Goal: Information Seeking & Learning: Check status

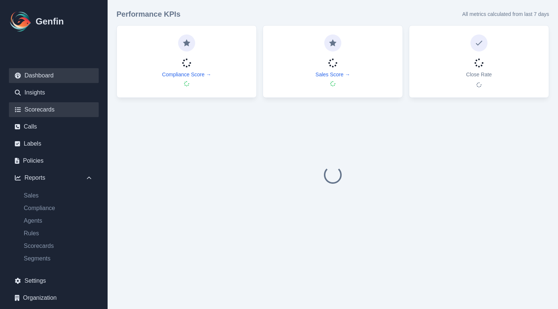
click at [48, 116] on link "Scorecards" at bounding box center [54, 109] width 90 height 15
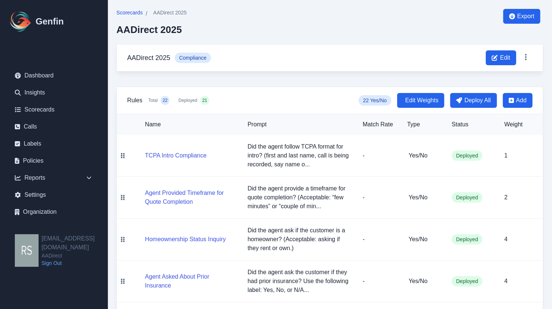
click at [126, 10] on span "Scorecards" at bounding box center [129, 12] width 26 height 7
click at [131, 14] on span "Scorecards" at bounding box center [129, 12] width 26 height 7
click at [38, 106] on link "Scorecards" at bounding box center [54, 109] width 90 height 15
click at [138, 14] on span "Scorecards" at bounding box center [129, 12] width 26 height 7
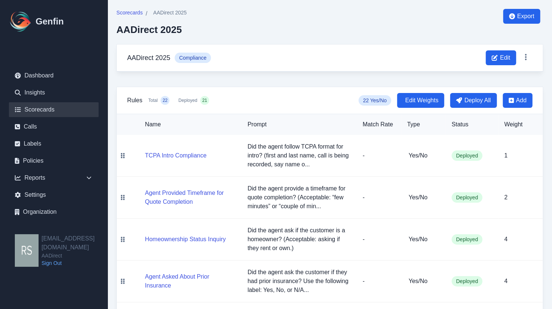
click at [45, 109] on link "Scorecards" at bounding box center [54, 109] width 90 height 15
click at [46, 103] on link "Scorecards" at bounding box center [54, 109] width 90 height 15
click at [132, 14] on span "Scorecards" at bounding box center [129, 12] width 26 height 7
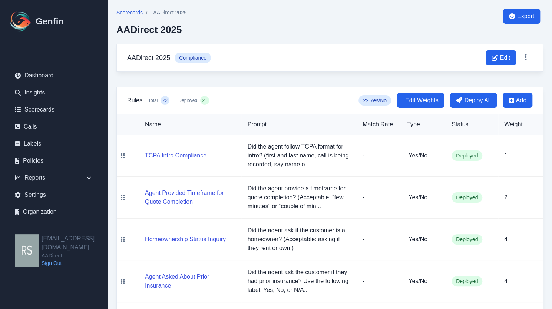
click at [131, 14] on span "Scorecards" at bounding box center [129, 12] width 26 height 7
click at [43, 125] on link "Calls" at bounding box center [54, 126] width 90 height 15
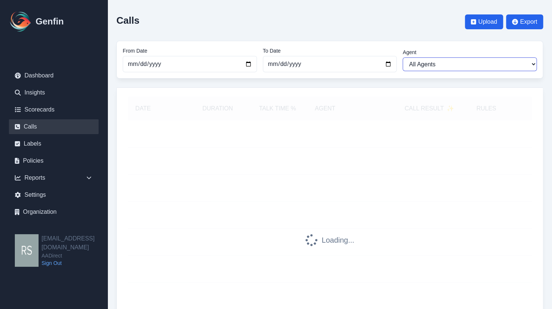
click at [446, 65] on select "All Agents [PERSON_NAME] [PERSON_NAME] [PERSON_NAME] [PERSON_NAME] [PERSON_NAME…" at bounding box center [470, 64] width 134 height 14
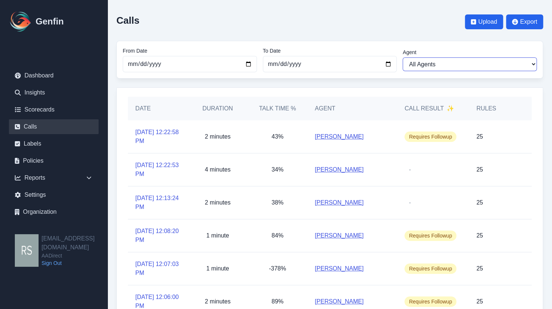
select select "[PERSON_NAME]"
click at [403, 57] on select "All Agents [PERSON_NAME] [PERSON_NAME] [PERSON_NAME] [PERSON_NAME] [PERSON_NAME…" at bounding box center [470, 64] width 134 height 14
select select "[PERSON_NAME]"
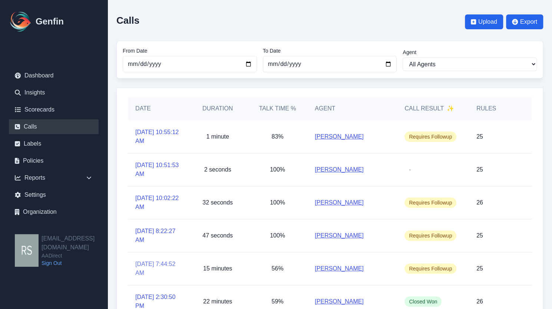
click at [153, 264] on link "[DATE] 7:44:52 AM" at bounding box center [157, 269] width 45 height 18
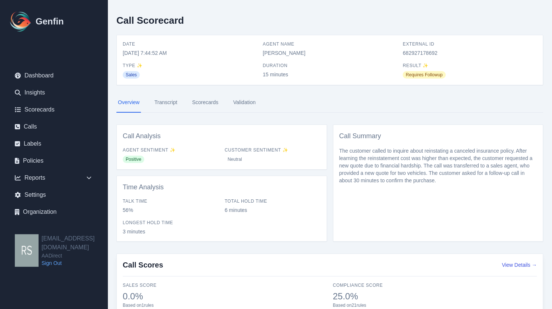
click at [208, 105] on link "Scorecards" at bounding box center [205, 103] width 29 height 20
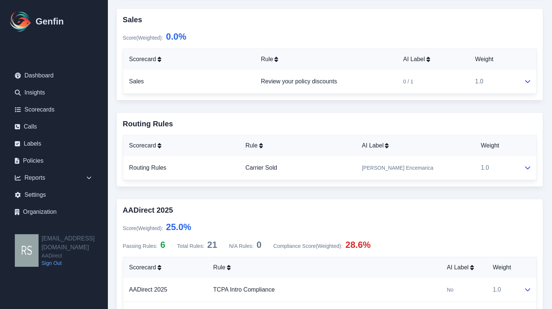
scroll to position [285, 0]
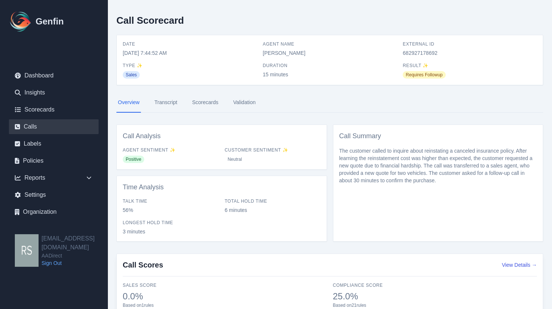
click at [48, 126] on link "Calls" at bounding box center [54, 126] width 90 height 15
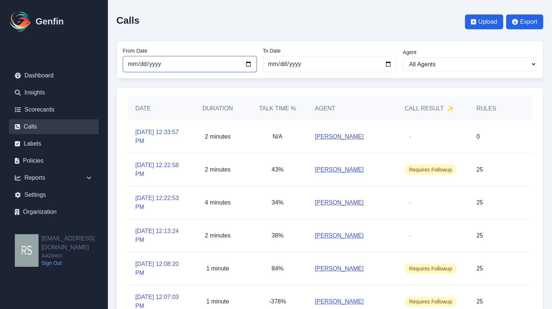
click at [251, 63] on input "[DATE]" at bounding box center [190, 64] width 134 height 16
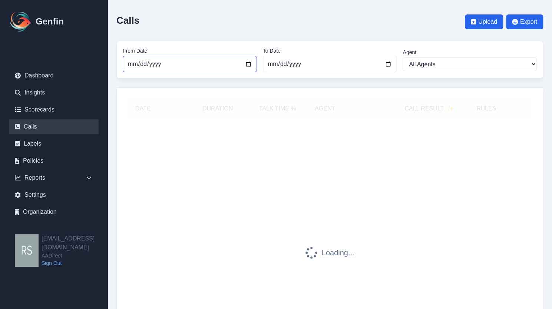
type input "[DATE]"
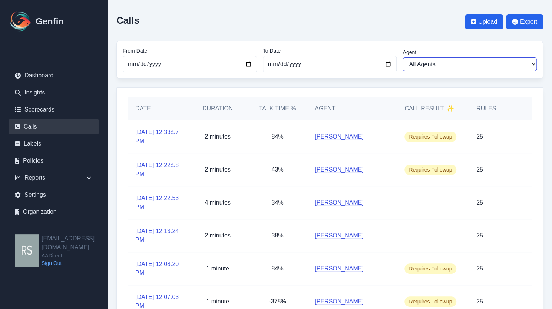
drag, startPoint x: 490, startPoint y: 60, endPoint x: 479, endPoint y: 66, distance: 12.9
click at [490, 60] on select "All Agents [PERSON_NAME] [PERSON_NAME] [PERSON_NAME] [PERSON_NAME] [PERSON_NAME…" at bounding box center [470, 64] width 134 height 14
select select "[PERSON_NAME]"
click at [403, 57] on select "All Agents [PERSON_NAME] [PERSON_NAME] [PERSON_NAME] [PERSON_NAME] [PERSON_NAME…" at bounding box center [470, 64] width 134 height 14
select select "[PERSON_NAME]"
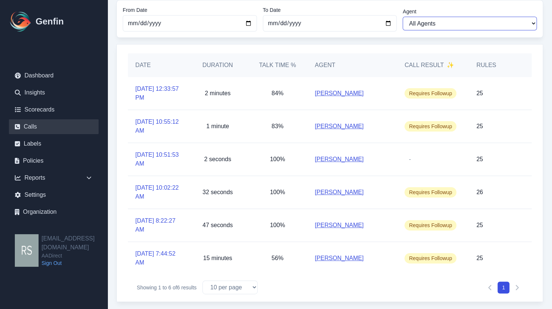
scroll to position [44, 0]
click at [152, 93] on link "[DATE] 12:33:57 PM" at bounding box center [157, 93] width 45 height 18
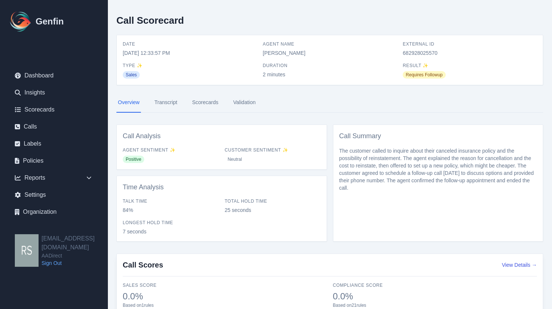
click at [161, 100] on link "Transcript" at bounding box center [166, 103] width 26 height 20
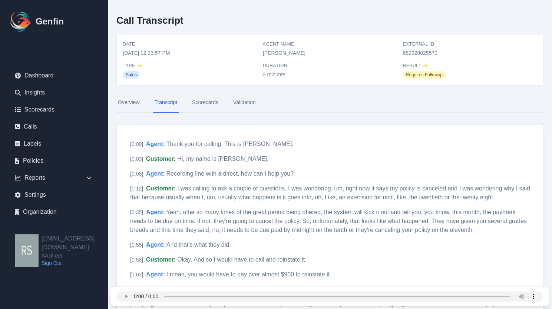
click at [140, 105] on link "Overview" at bounding box center [128, 103] width 24 height 20
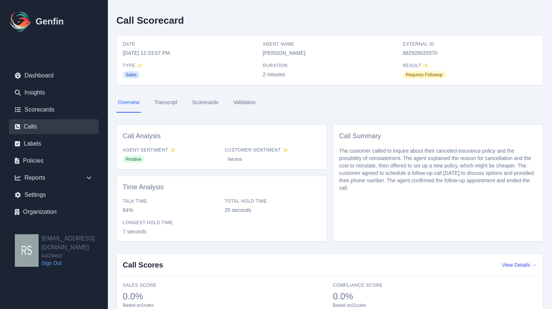
click at [37, 121] on link "Calls" at bounding box center [54, 126] width 90 height 15
drag, startPoint x: 401, startPoint y: 73, endPoint x: 412, endPoint y: 59, distance: 17.4
click at [414, 61] on div "Date [DATE] 12:33:57 PM Agent Name [PERSON_NAME] External ID 682928025570 Type …" at bounding box center [330, 60] width 414 height 38
drag, startPoint x: 403, startPoint y: 50, endPoint x: 471, endPoint y: 57, distance: 68.5
click at [466, 56] on span "682928025570" at bounding box center [470, 52] width 134 height 7
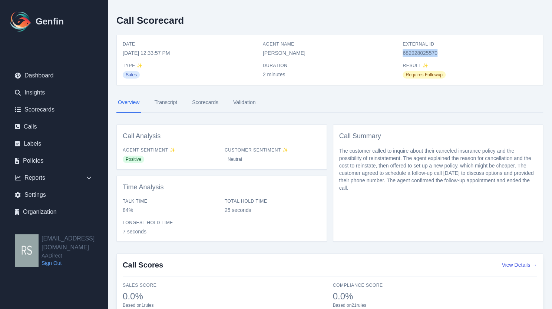
click at [202, 102] on link "Scorecards" at bounding box center [205, 103] width 29 height 20
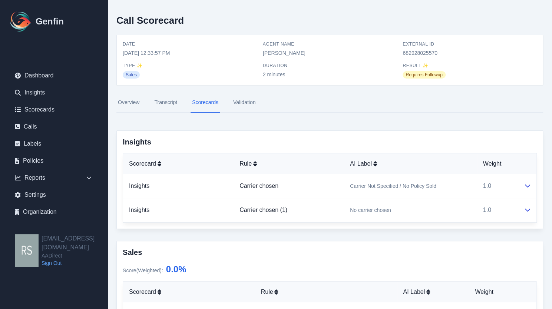
click at [417, 52] on span "682928025570" at bounding box center [470, 52] width 134 height 7
copy span "682928025570"
click at [30, 126] on link "Calls" at bounding box center [54, 126] width 90 height 15
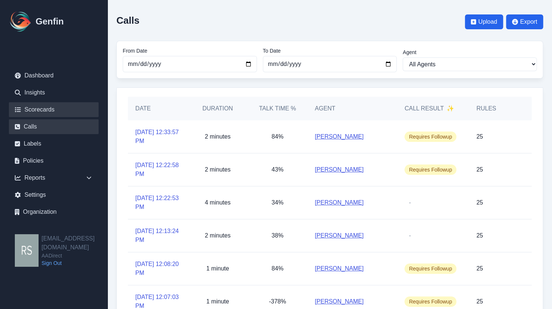
click at [66, 104] on link "Scorecards" at bounding box center [54, 109] width 90 height 15
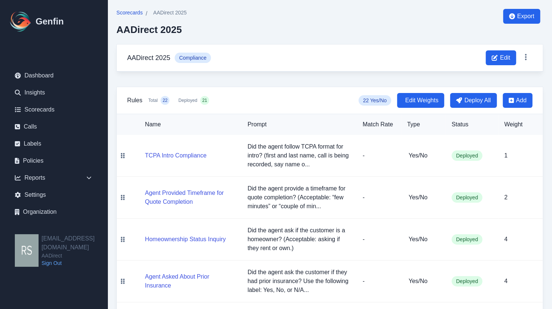
click at [133, 10] on span "Scorecards" at bounding box center [129, 12] width 26 height 7
click at [50, 127] on link "Calls" at bounding box center [54, 126] width 90 height 15
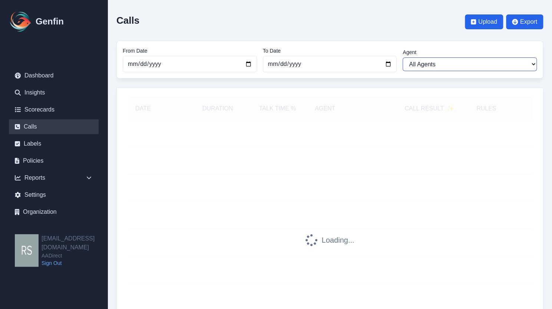
click at [442, 64] on select "All Agents [PERSON_NAME] [PERSON_NAME] [PERSON_NAME] [PERSON_NAME] [PERSON_NAME…" at bounding box center [470, 64] width 134 height 14
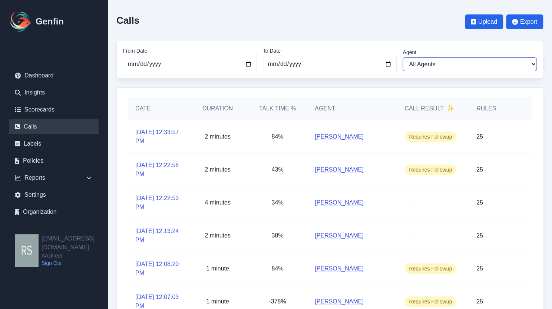
select select "[PERSON_NAME]"
click at [403, 57] on select "All Agents [PERSON_NAME] [PERSON_NAME] [PERSON_NAME] [PERSON_NAME] [PERSON_NAME…" at bounding box center [470, 64] width 134 height 14
select select "[PERSON_NAME]"
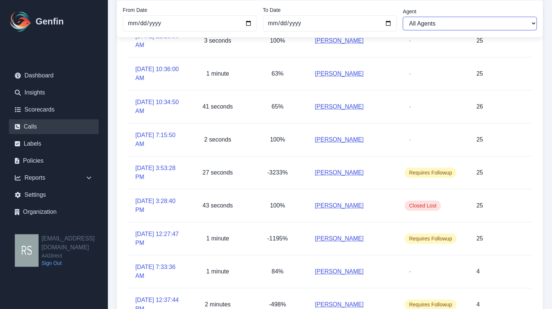
scroll to position [64, 0]
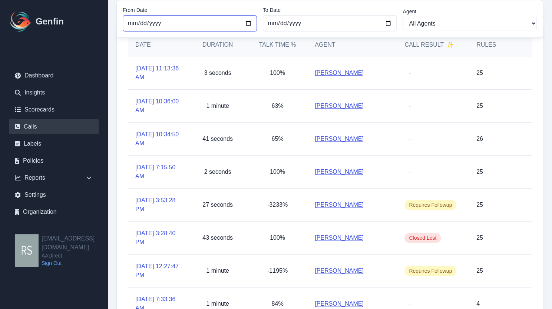
click at [245, 21] on input "[DATE]" at bounding box center [190, 23] width 134 height 16
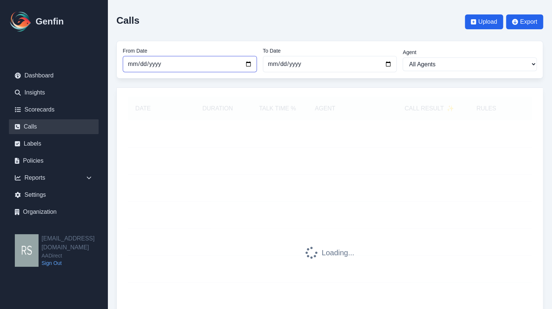
type input "[DATE]"
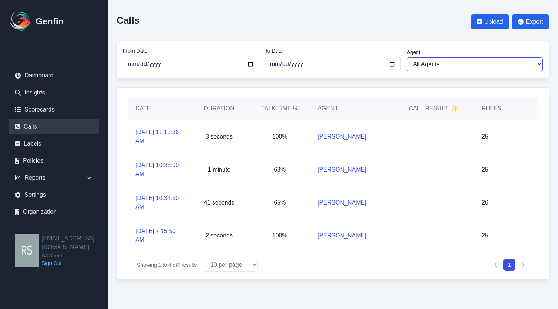
click at [463, 66] on select "All Agents [PERSON_NAME] [PERSON_NAME] [PERSON_NAME] [PERSON_NAME] [PERSON_NAME…" at bounding box center [474, 64] width 136 height 14
click at [406, 57] on select "All Agents [PERSON_NAME] [PERSON_NAME] [PERSON_NAME] [PERSON_NAME] [PERSON_NAME…" at bounding box center [474, 64] width 136 height 14
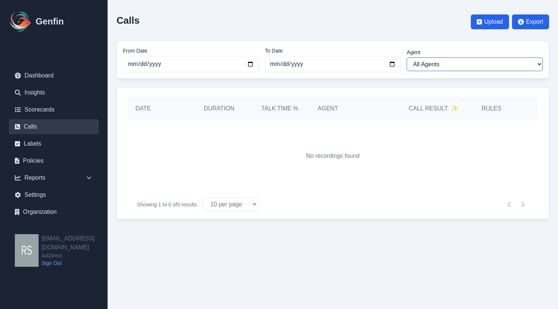
drag, startPoint x: 463, startPoint y: 60, endPoint x: 460, endPoint y: 70, distance: 10.1
click at [463, 60] on select "All Agents [PERSON_NAME] [PERSON_NAME] [PERSON_NAME] [PERSON_NAME] [PERSON_NAME…" at bounding box center [474, 64] width 136 height 14
click at [406, 57] on select "All Agents [PERSON_NAME] [PERSON_NAME] [PERSON_NAME] [PERSON_NAME] [PERSON_NAME…" at bounding box center [474, 64] width 136 height 14
select select "[PERSON_NAME]"
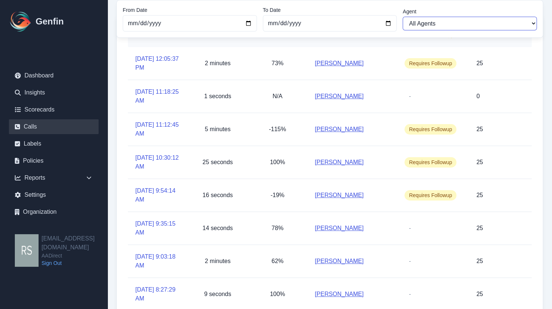
scroll to position [74, 0]
click at [144, 126] on link "[DATE] 11:12:45 AM" at bounding box center [157, 129] width 45 height 18
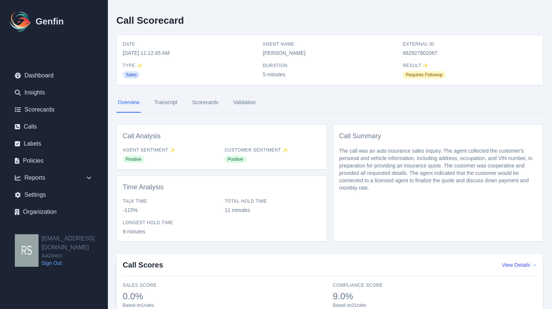
click at [211, 103] on link "Scorecards" at bounding box center [205, 103] width 29 height 20
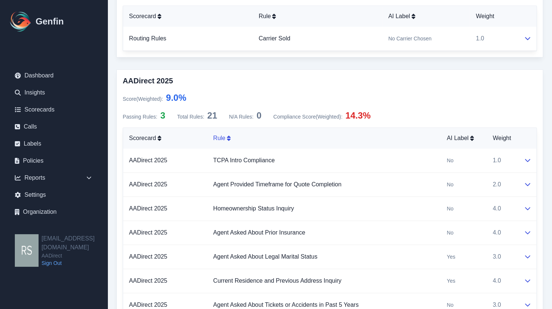
scroll to position [371, 0]
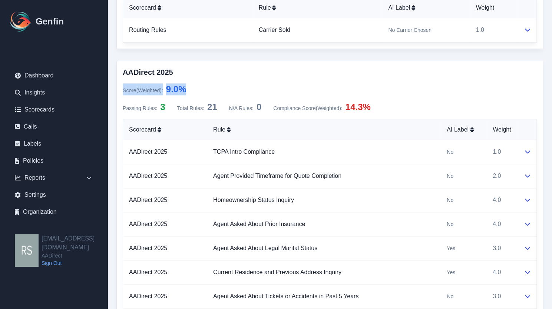
drag, startPoint x: 124, startPoint y: 89, endPoint x: 217, endPoint y: 88, distance: 93.1
click at [211, 88] on div "Score (Weighted) : 9.0 %" at bounding box center [330, 89] width 414 height 12
click at [217, 88] on div "Score (Weighted) : 9.0 %" at bounding box center [330, 89] width 414 height 12
drag, startPoint x: 166, startPoint y: 85, endPoint x: 208, endPoint y: 90, distance: 42.9
click at [208, 90] on div "Score (Weighted) : 9.0 %" at bounding box center [330, 89] width 414 height 12
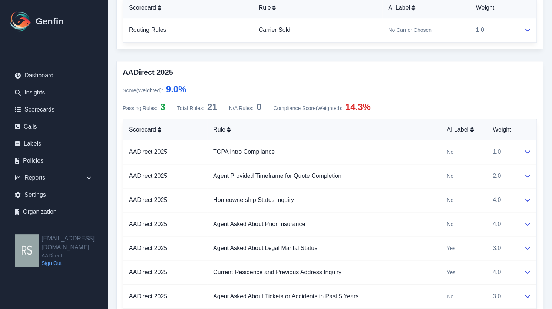
drag, startPoint x: 169, startPoint y: 85, endPoint x: 195, endPoint y: 87, distance: 26.0
click at [195, 87] on div "Score (Weighted) : 9.0 %" at bounding box center [330, 89] width 414 height 12
click at [308, 88] on div "Score (Weighted) : 9.0 %" at bounding box center [330, 89] width 414 height 12
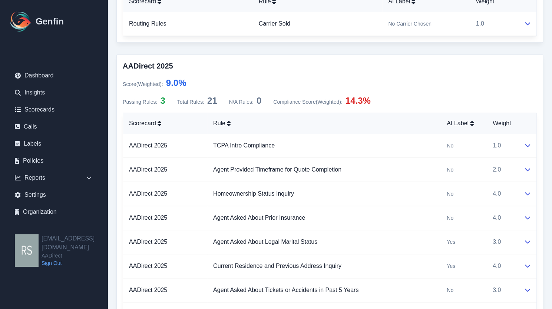
scroll to position [322, 0]
